Goal: Task Accomplishment & Management: Manage account settings

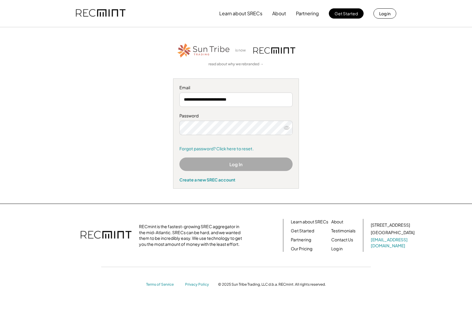
click at [238, 164] on button "Log In" at bounding box center [235, 163] width 113 height 13
click at [244, 164] on button "Log In" at bounding box center [235, 163] width 113 height 13
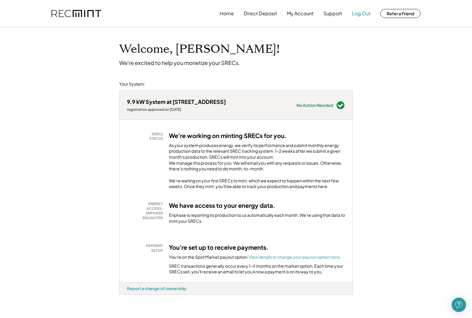
click at [363, 13] on button "Log Out" at bounding box center [361, 13] width 19 height 12
